Goal: Navigation & Orientation: Understand site structure

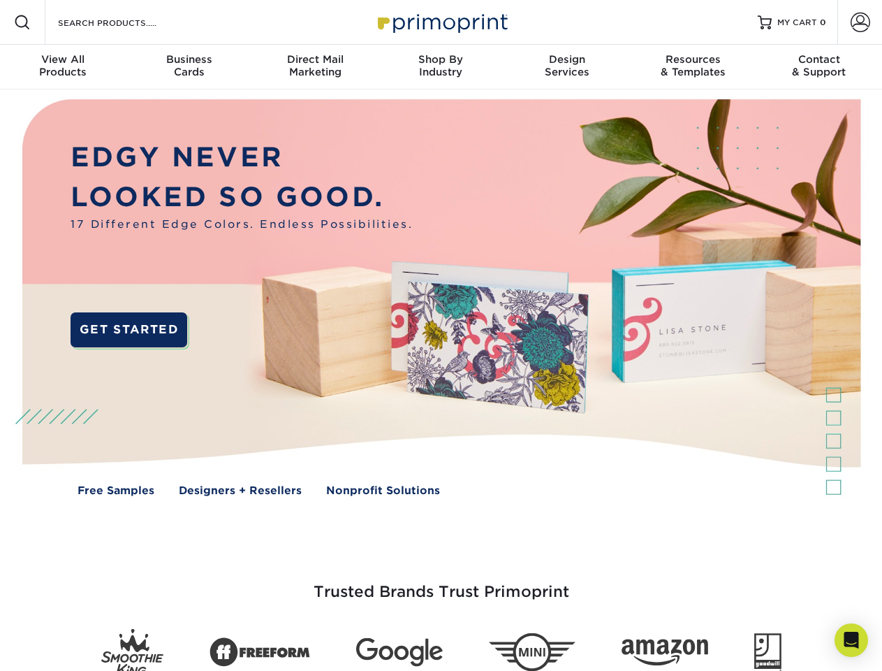
click at [441, 335] on img at bounding box center [440, 307] width 873 height 437
click at [22, 22] on span at bounding box center [22, 22] width 17 height 17
click at [860, 22] on span at bounding box center [861, 23] width 20 height 20
click at [63, 67] on div "View All Products" at bounding box center [63, 65] width 126 height 25
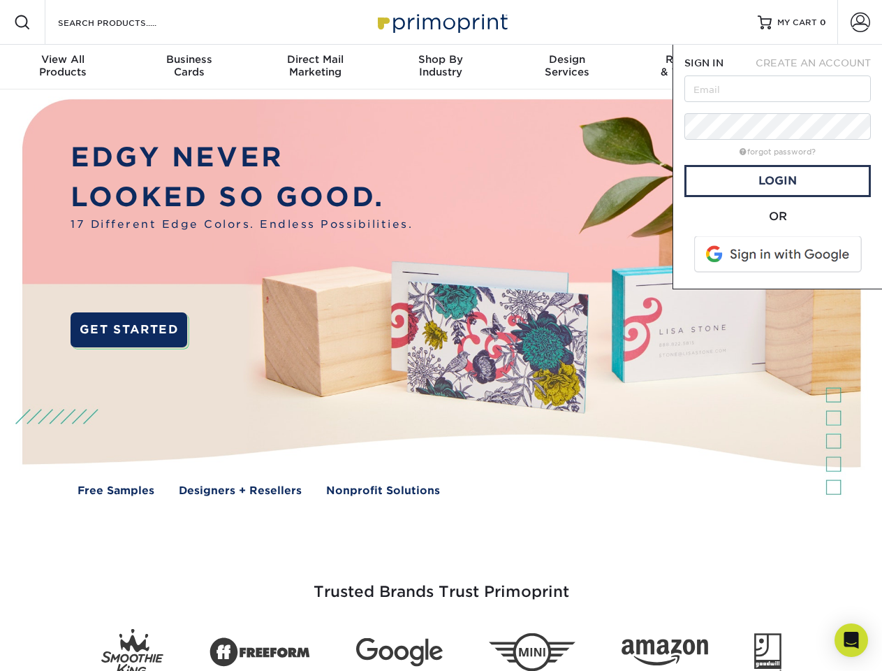
click at [189, 67] on div "Business Cards" at bounding box center [189, 65] width 126 height 25
click at [315, 67] on div "Direct Mail Marketing" at bounding box center [315, 65] width 126 height 25
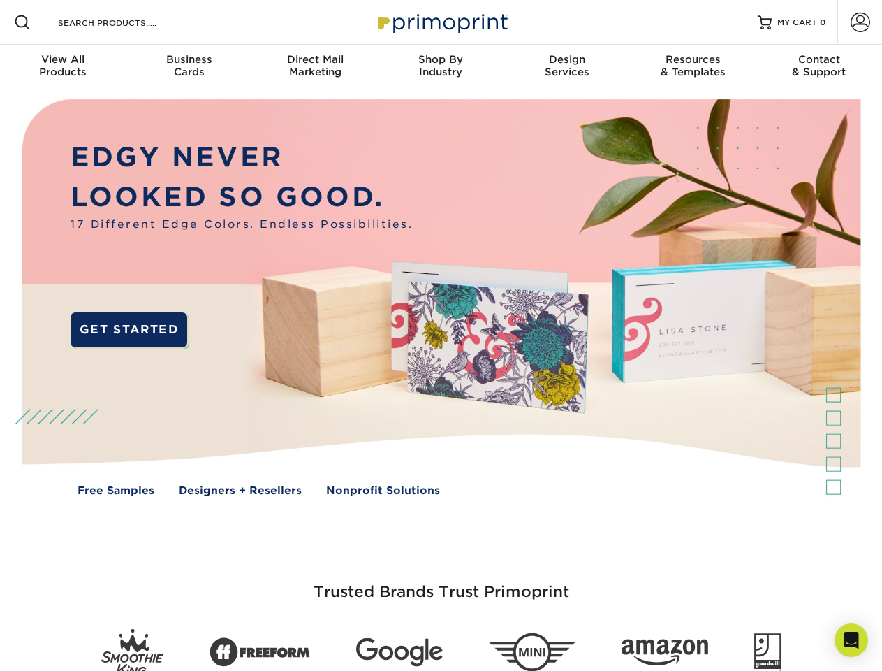
click at [441, 67] on div "Shop By Industry" at bounding box center [441, 65] width 126 height 25
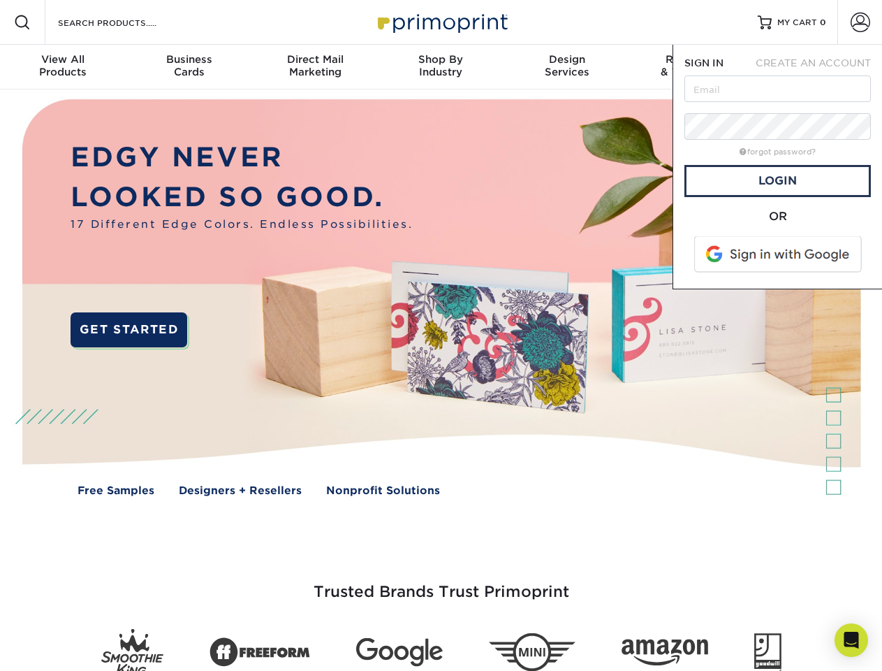
click at [567, 67] on div "Design Services" at bounding box center [567, 65] width 126 height 25
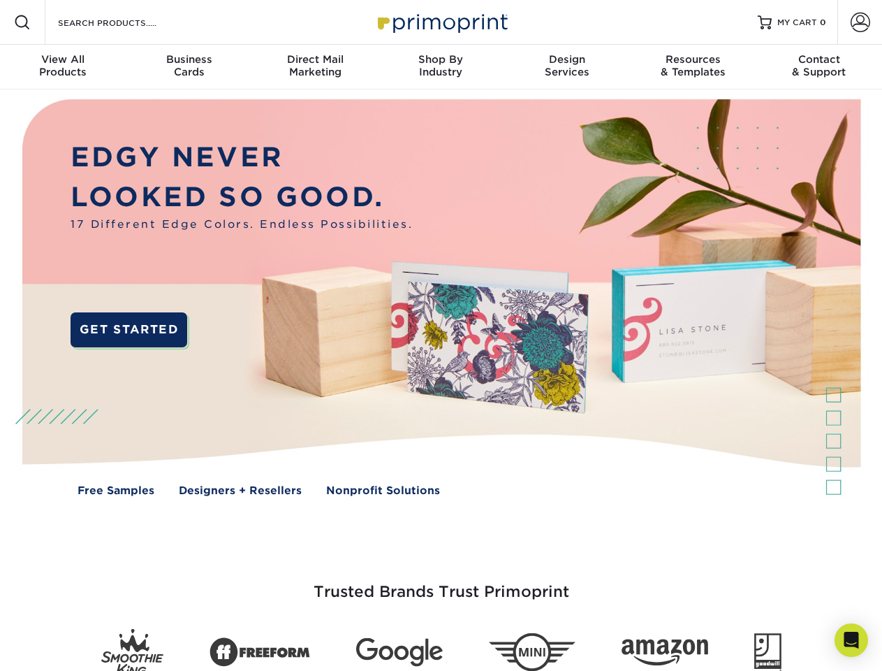
click at [693, 67] on span "SIGN IN" at bounding box center [704, 62] width 39 height 11
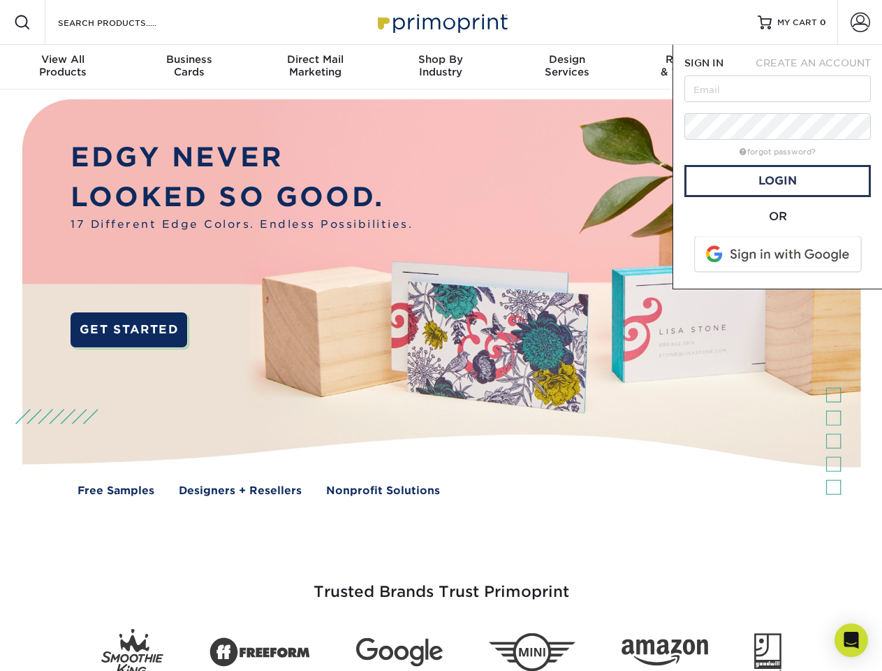
click at [819, 67] on div "Contact & Support" at bounding box center [820, 65] width 126 height 25
